Goal: Task Accomplishment & Management: Manage account settings

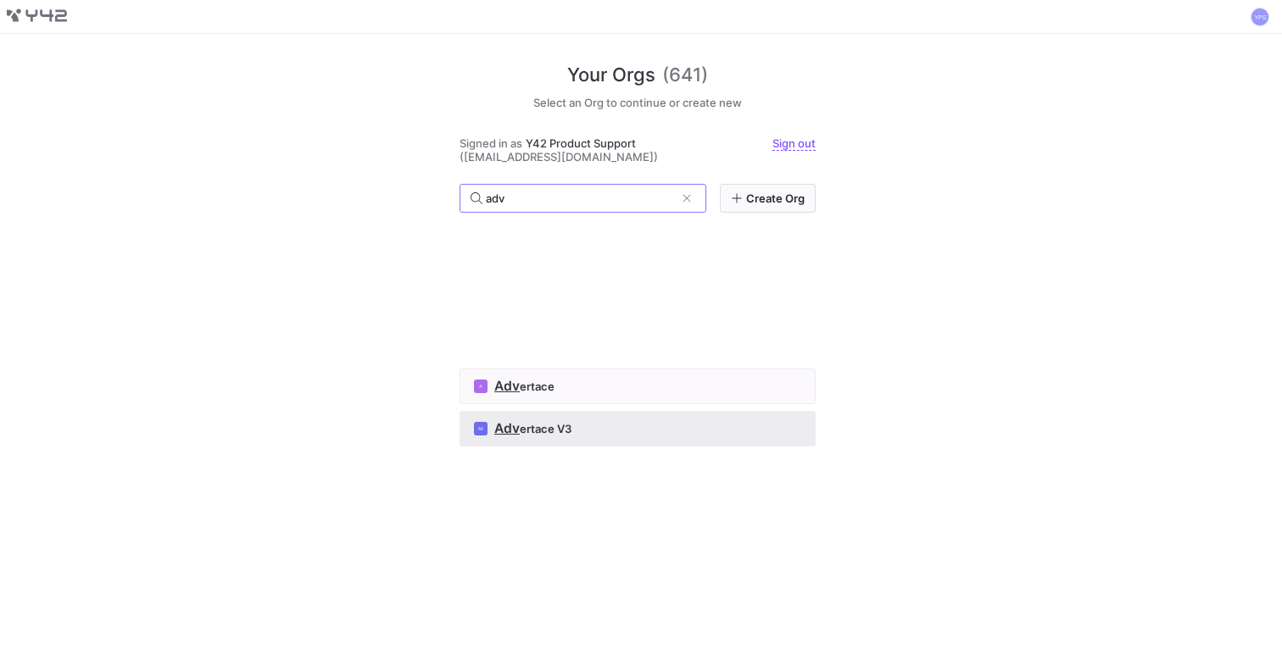
type input "adv"
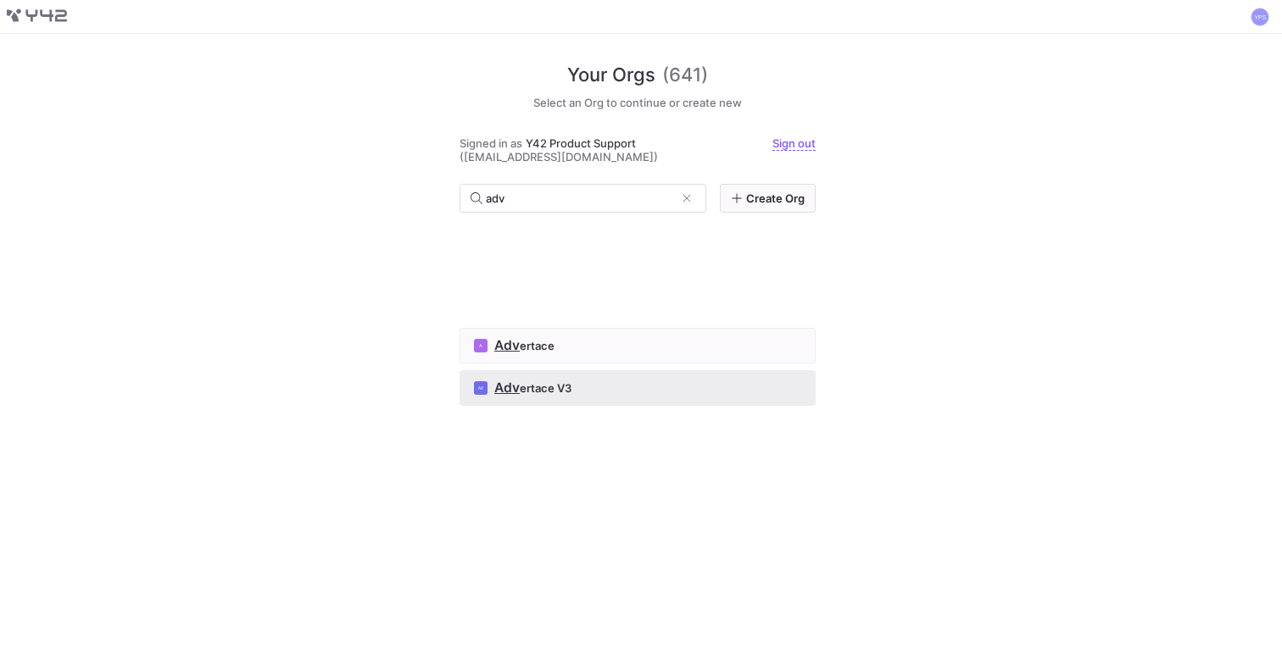
click at [589, 388] on div "AV Adv ertace V3" at bounding box center [637, 388] width 327 height 14
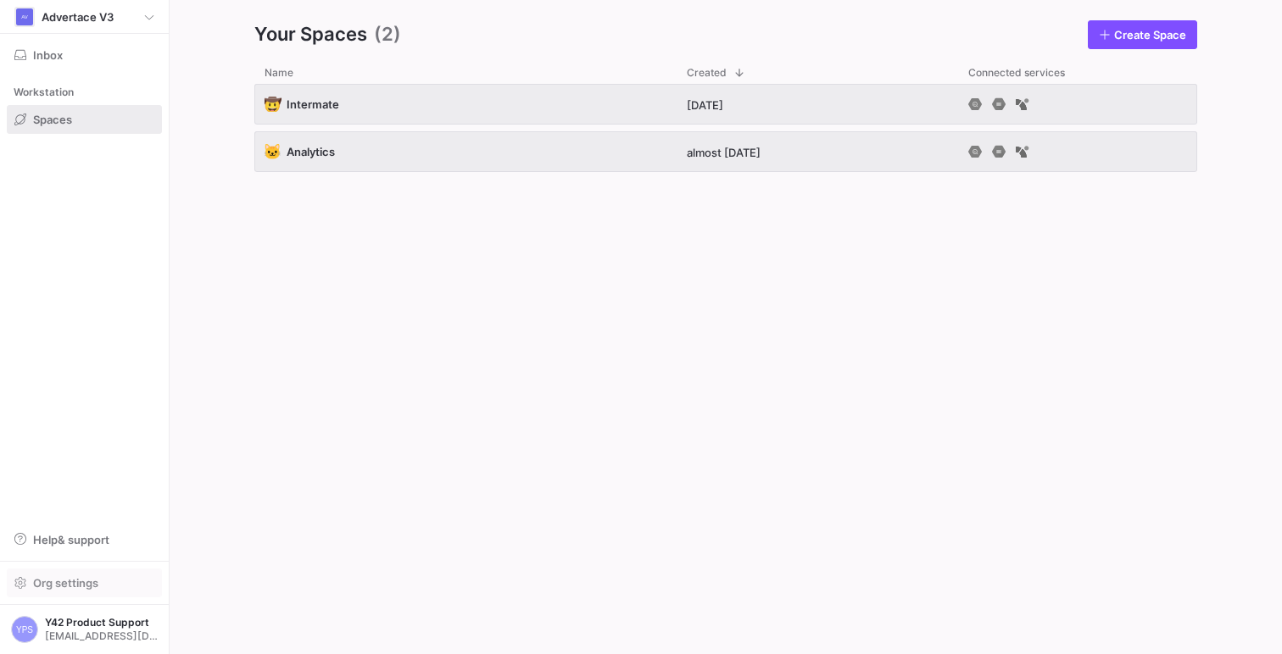
click at [97, 576] on span "Org settings" at bounding box center [65, 583] width 65 height 14
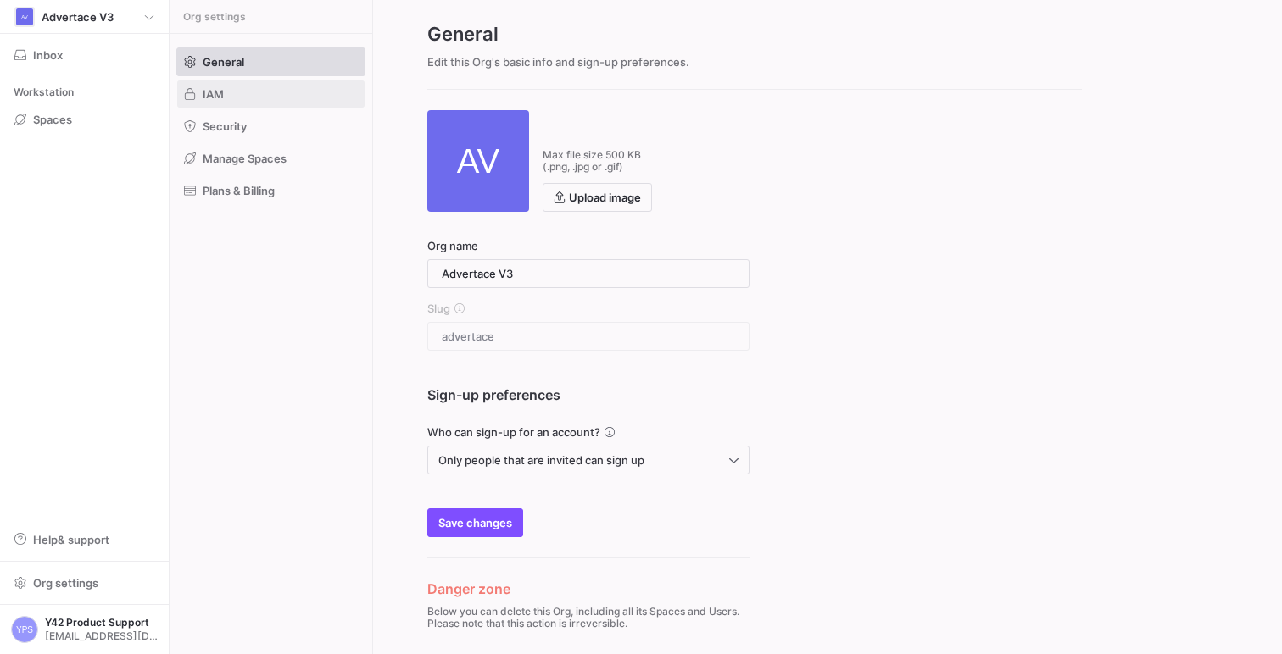
click at [256, 85] on span at bounding box center [270, 94] width 187 height 27
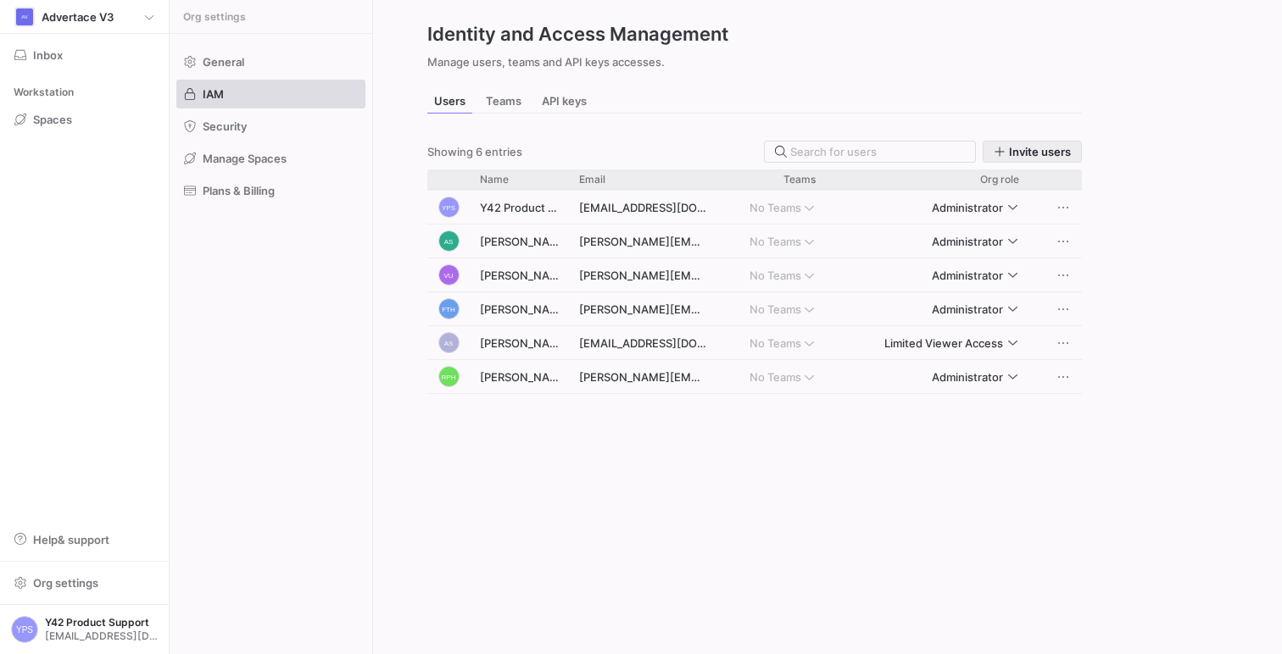
click at [1028, 153] on span "Invite users" at bounding box center [1040, 152] width 62 height 14
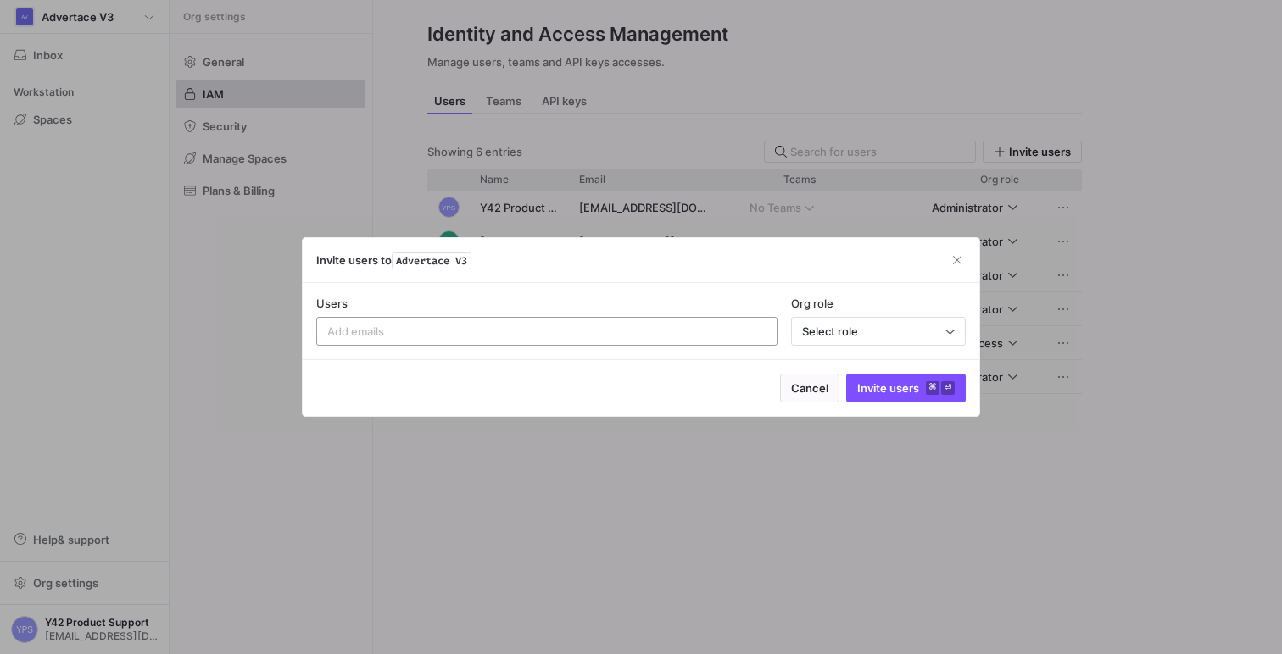
click at [553, 330] on input at bounding box center [546, 332] width 439 height 14
paste input "[PERSON_NAME][EMAIL_ADDRESS][PERSON_NAME][DOMAIN_NAME]"
type input "[PERSON_NAME][EMAIL_ADDRESS][PERSON_NAME][DOMAIN_NAME]"
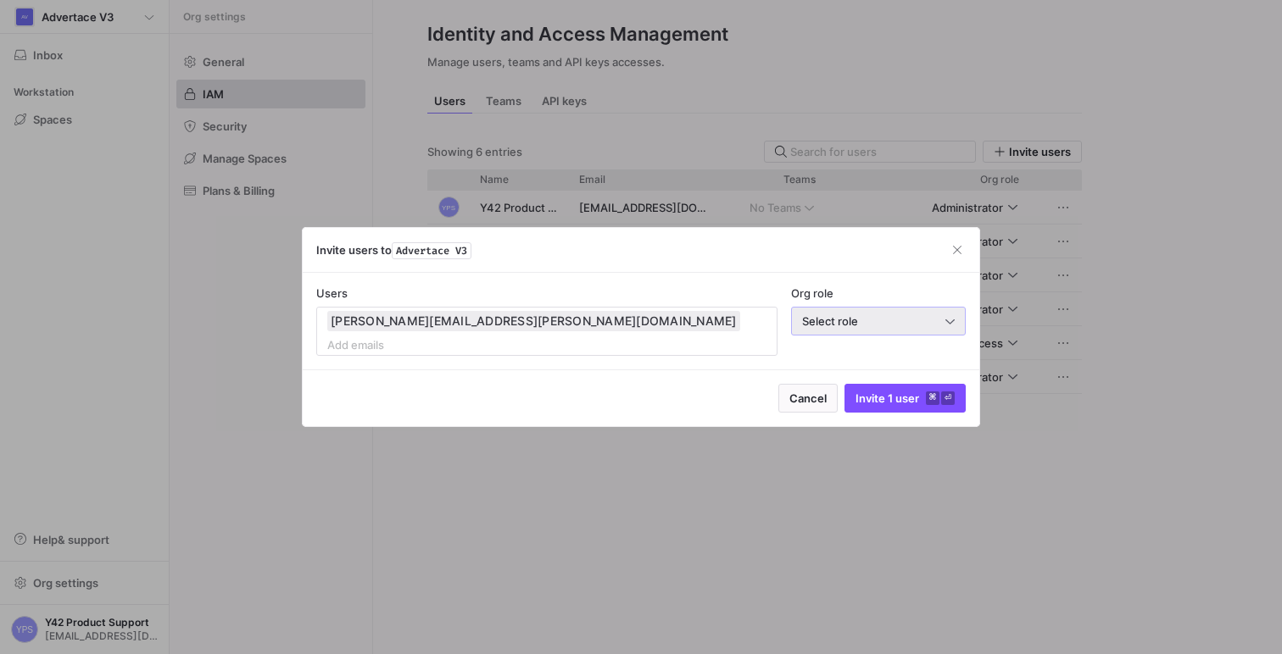
click at [834, 328] on span "Select role" at bounding box center [830, 321] width 56 height 14
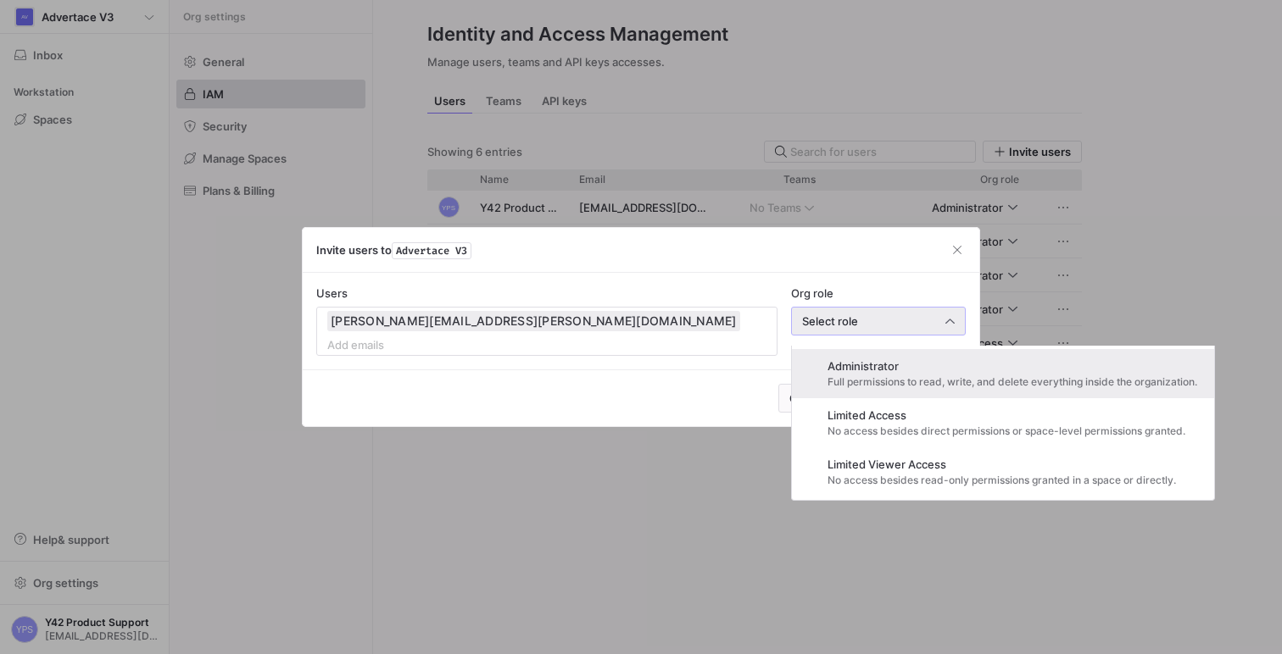
click at [860, 372] on span "Administrator" at bounding box center [1012, 366] width 370 height 14
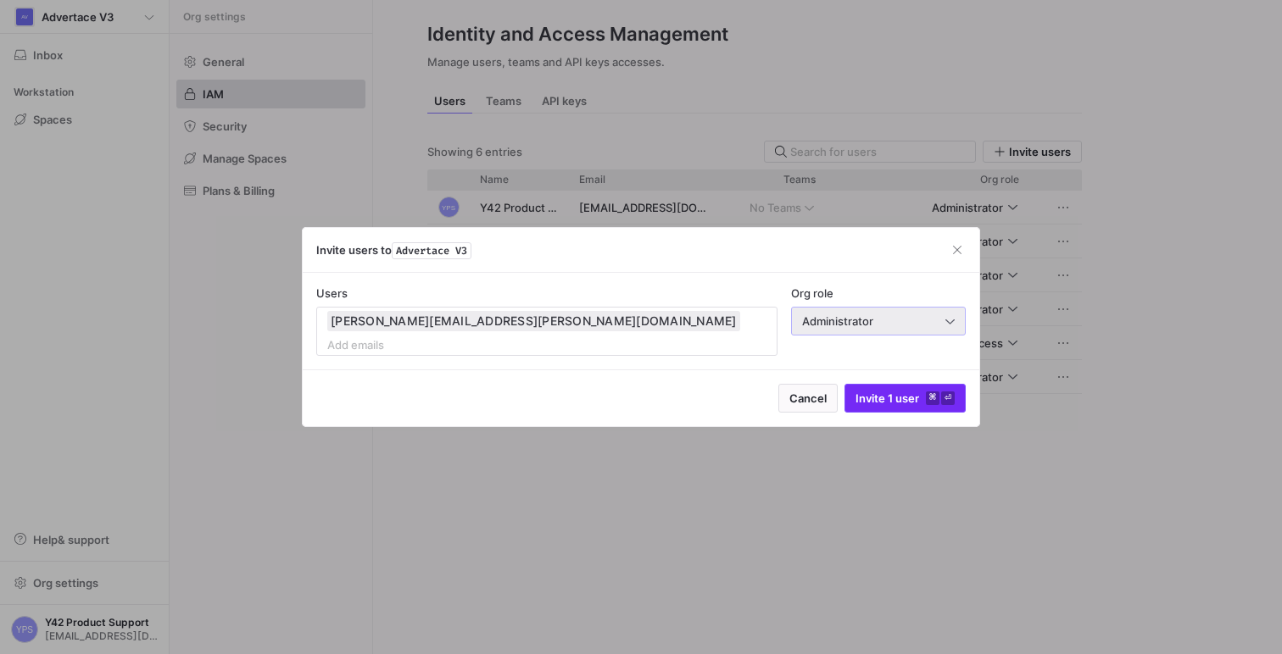
click at [892, 392] on span "Invite 1 user ⌘ ⏎" at bounding box center [904, 399] width 99 height 14
